Goal: Task Accomplishment & Management: Use online tool/utility

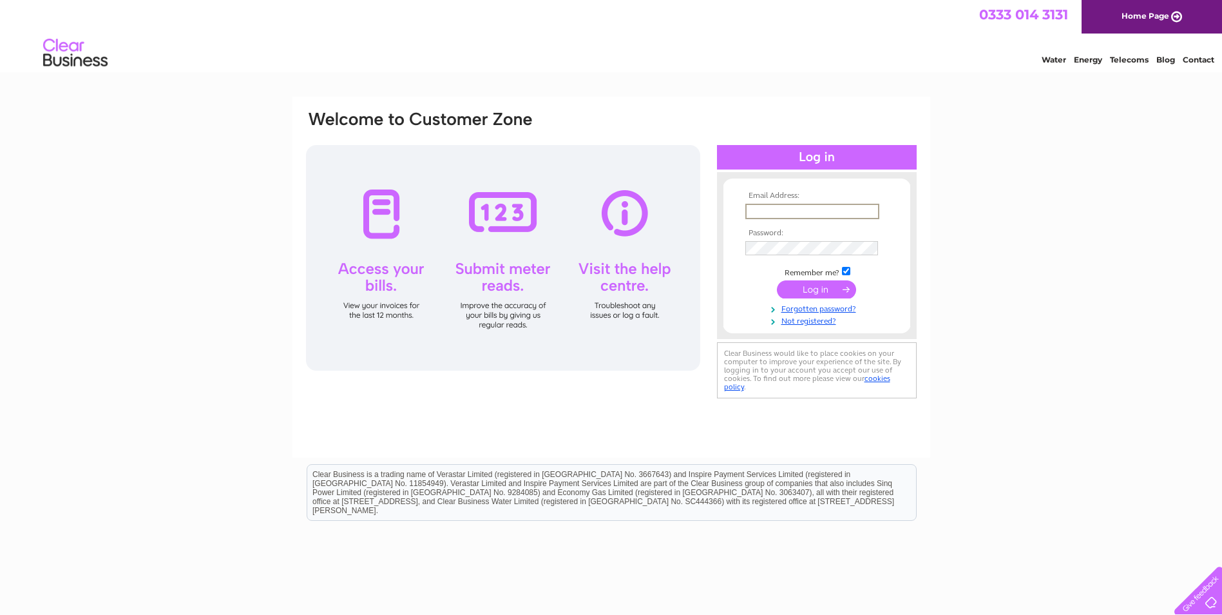
click at [850, 204] on input "text" at bounding box center [812, 211] width 134 height 15
type input "sandyfordlodgeglasgow@outlook.com"
click at [848, 269] on input "checkbox" at bounding box center [846, 271] width 8 height 8
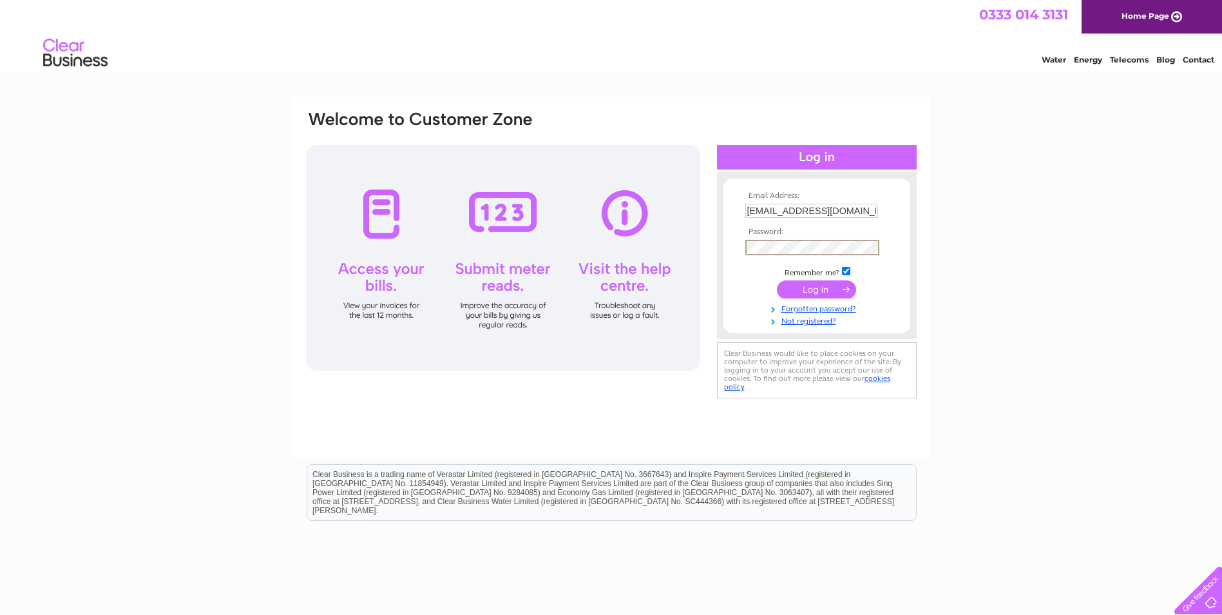
checkbox input "false"
click at [847, 281] on input "submit" at bounding box center [816, 288] width 79 height 18
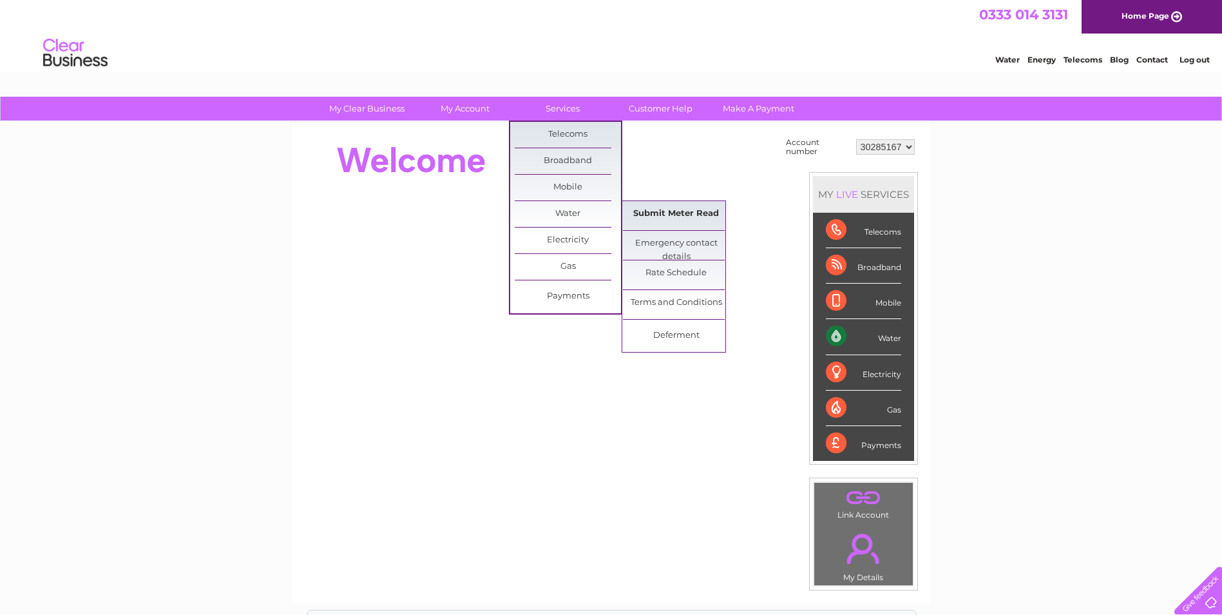
click at [639, 209] on link "Submit Meter Read" at bounding box center [676, 214] width 106 height 26
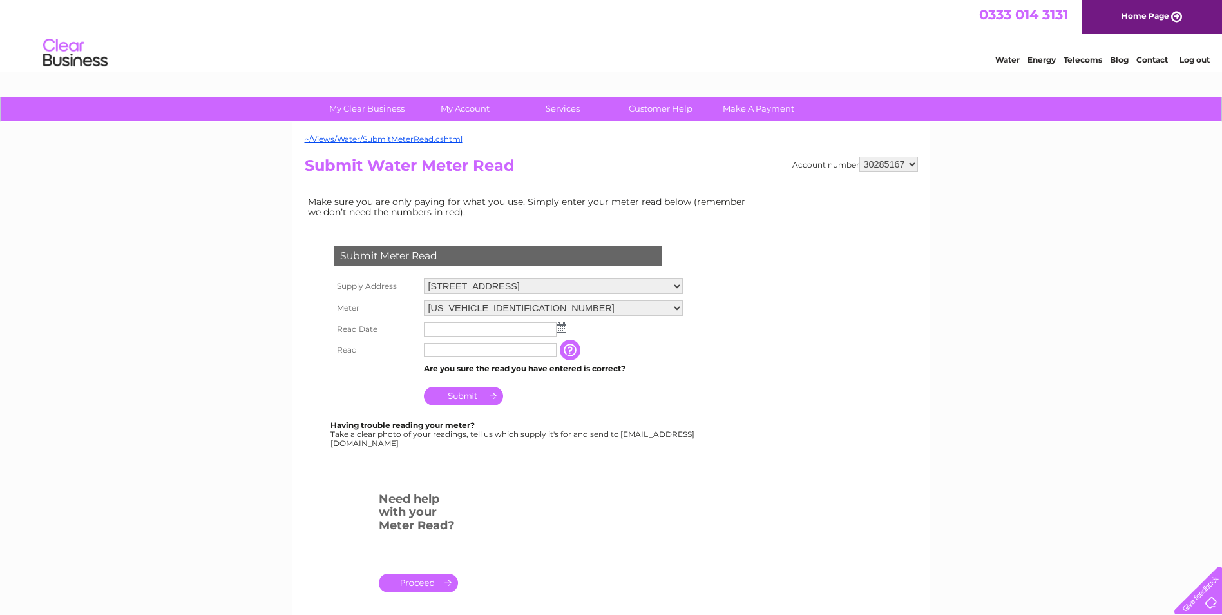
click at [562, 325] on img at bounding box center [562, 327] width 10 height 10
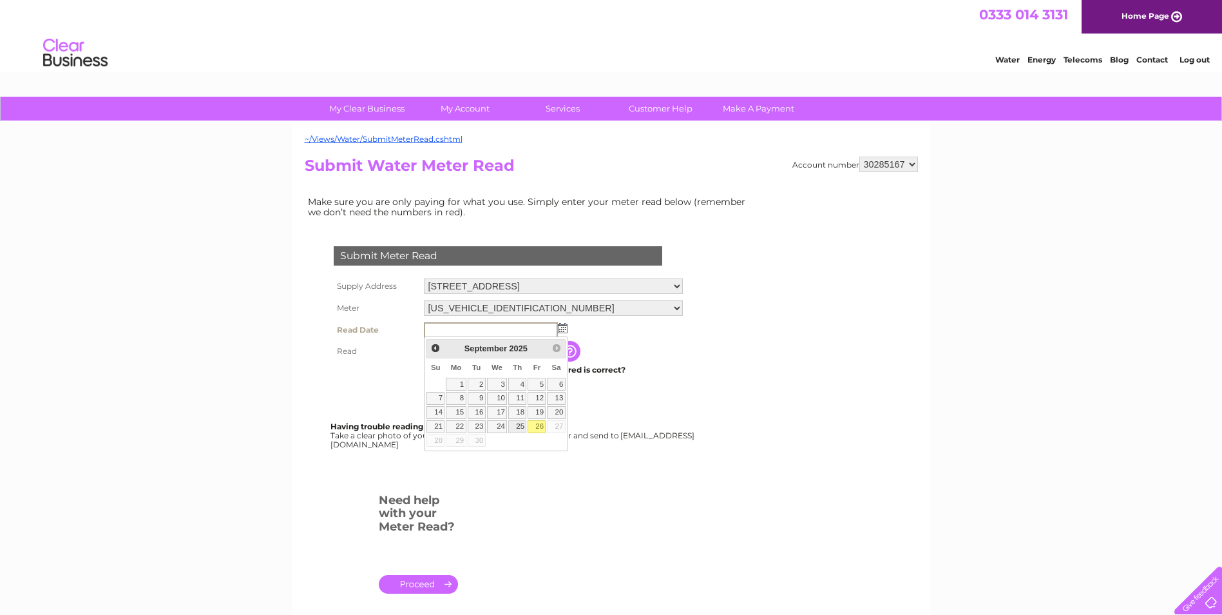
click at [526, 433] on link "25" at bounding box center [517, 426] width 18 height 13
type input "[DATE]"
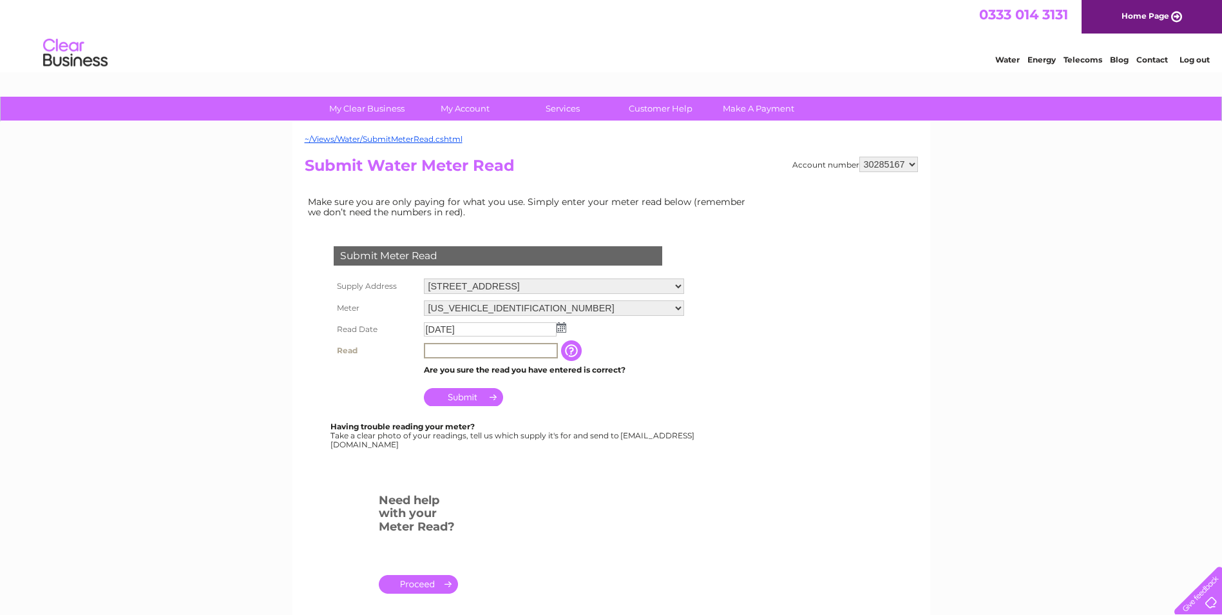
click at [531, 356] on input "text" at bounding box center [491, 350] width 134 height 15
click at [571, 349] on input "button" at bounding box center [572, 350] width 23 height 21
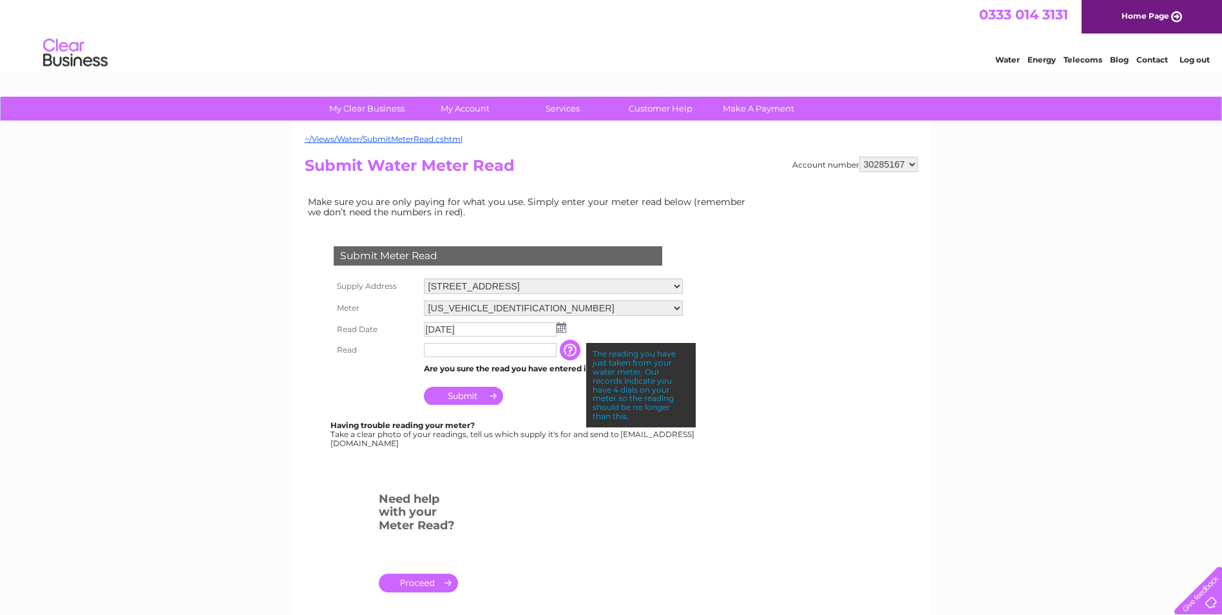
click at [665, 327] on td "[DATE]" at bounding box center [553, 329] width 265 height 21
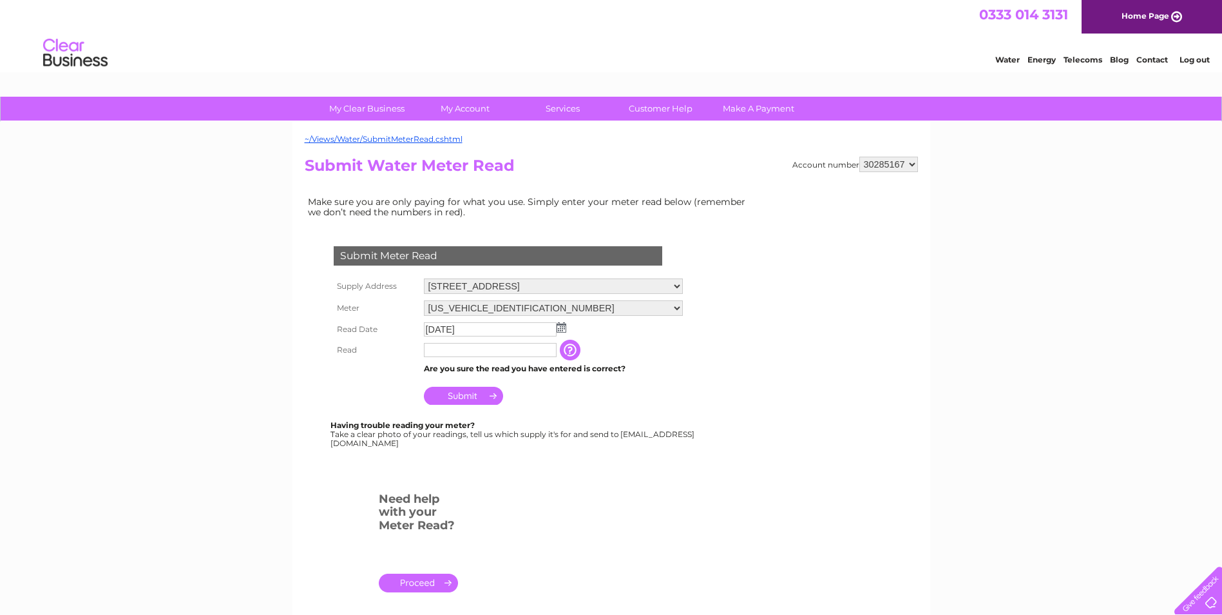
click at [517, 360] on td "Are you sure the read you have entered is correct?" at bounding box center [553, 368] width 265 height 17
click at [519, 355] on input "text" at bounding box center [491, 350] width 134 height 15
type input "8727"
click at [475, 396] on input "Submit" at bounding box center [463, 396] width 79 height 18
